Goal: Information Seeking & Learning: Compare options

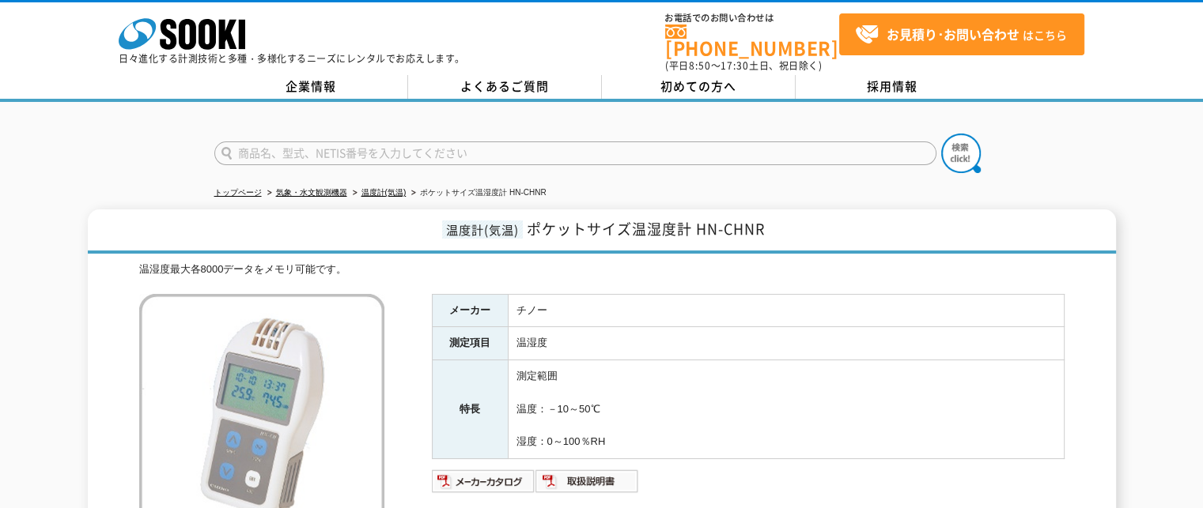
click at [701, 221] on span "ポケットサイズ温湿度計 HN-CHNR" at bounding box center [646, 228] width 238 height 21
